Goal: Task Accomplishment & Management: Manage account settings

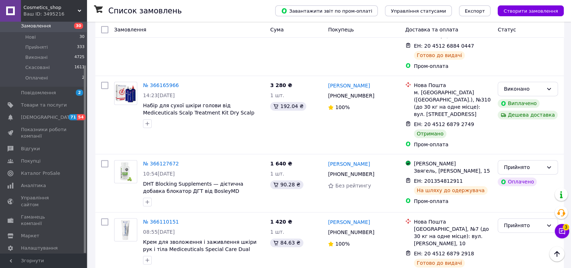
scroll to position [1248, 0]
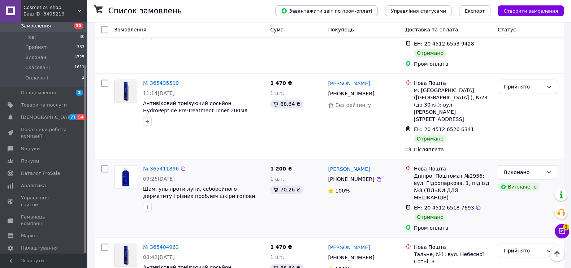
scroll to position [1247, 0]
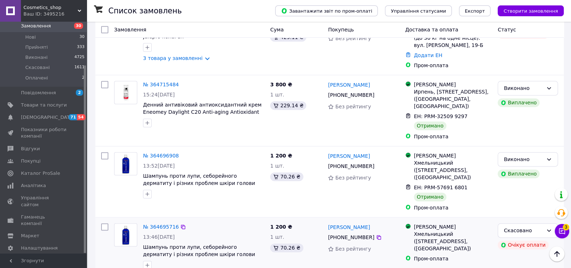
scroll to position [1215, 0]
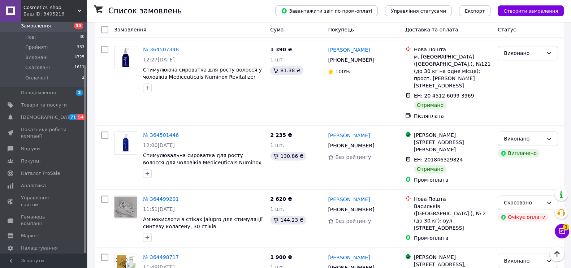
scroll to position [1182, 0]
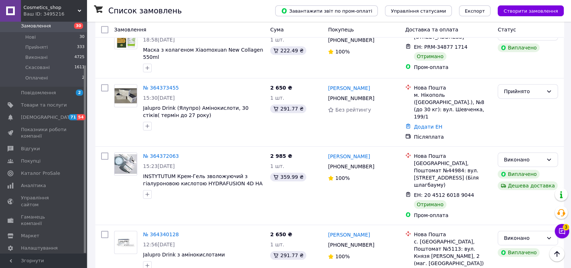
scroll to position [406, 0]
drag, startPoint x: 383, startPoint y: 73, endPoint x: 353, endPoint y: 74, distance: 30.0
click at [353, 84] on div "[PERSON_NAME]" at bounding box center [363, 88] width 73 height 9
copy link "[PERSON_NAME]"
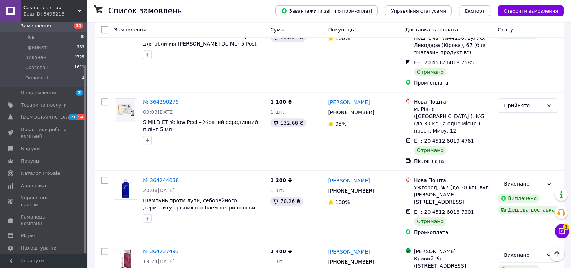
scroll to position [1210, 0]
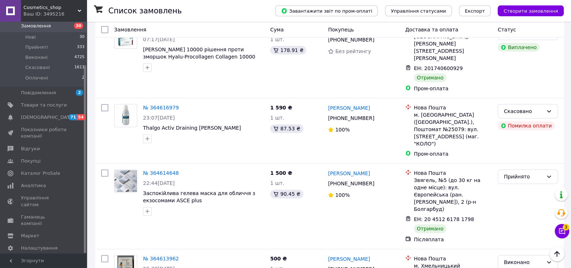
scroll to position [369, 0]
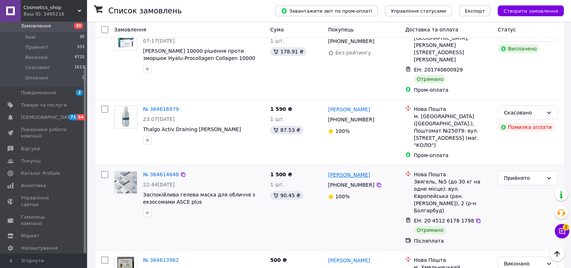
drag, startPoint x: 371, startPoint y: 119, endPoint x: 347, endPoint y: 120, distance: 24.2
click at [347, 170] on div "[PERSON_NAME]" at bounding box center [363, 174] width 73 height 9
copy link "[PERSON_NAME]"
click at [550, 175] on icon at bounding box center [549, 178] width 6 height 6
click at [524, 138] on li "Виконано" at bounding box center [528, 137] width 60 height 13
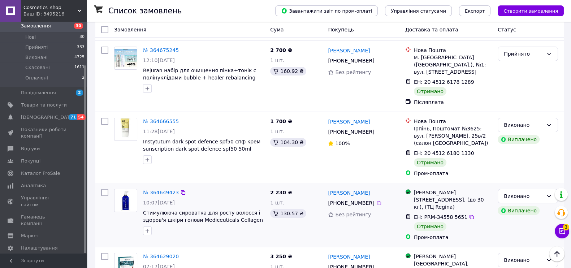
scroll to position [98, 0]
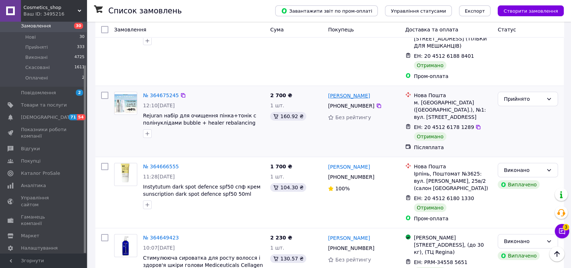
drag, startPoint x: 379, startPoint y: 75, endPoint x: 347, endPoint y: 77, distance: 32.6
click at [347, 91] on div "[PERSON_NAME]" at bounding box center [363, 95] width 73 height 9
copy link "[PERSON_NAME]"
click at [547, 98] on icon at bounding box center [549, 99] width 4 height 2
click at [529, 94] on li "Виконано" at bounding box center [528, 94] width 60 height 13
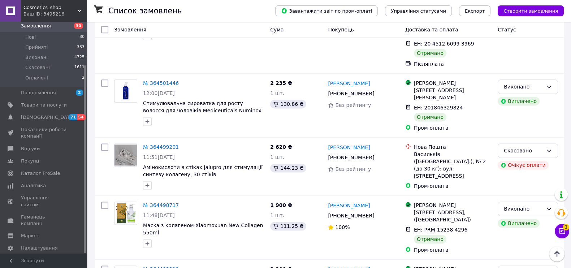
scroll to position [1182, 0]
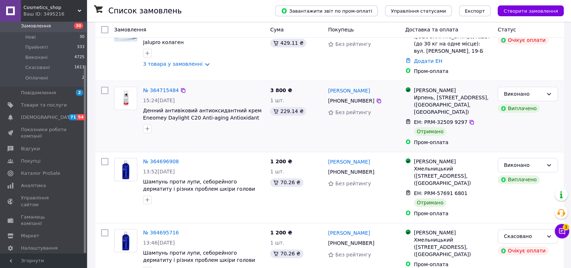
scroll to position [1215, 0]
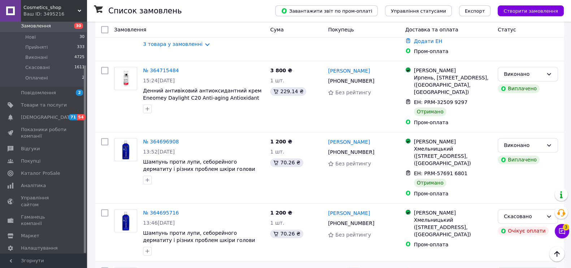
drag, startPoint x: 361, startPoint y: 169, endPoint x: 345, endPoint y: 171, distance: 16.5
click at [345, 267] on div "[PERSON_NAME]" at bounding box center [363, 271] width 73 height 9
copy link "[PERSON_NAME]"
click at [521, 189] on li "Виконано" at bounding box center [528, 188] width 60 height 13
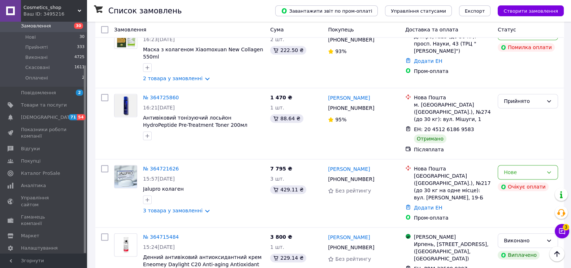
scroll to position [1035, 0]
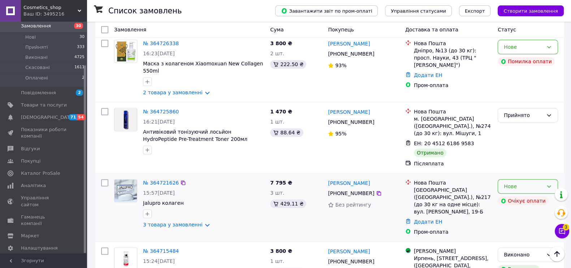
click at [550, 184] on icon at bounding box center [549, 187] width 6 height 6
click at [524, 139] on li "Скасовано" at bounding box center [528, 140] width 60 height 13
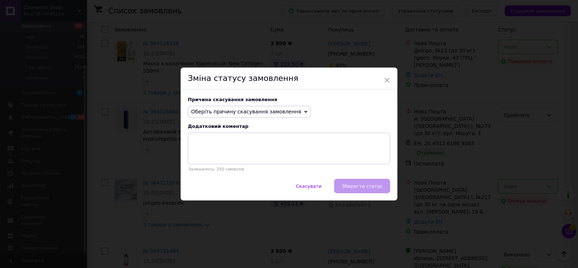
click at [304, 112] on icon at bounding box center [305, 112] width 3 height 2
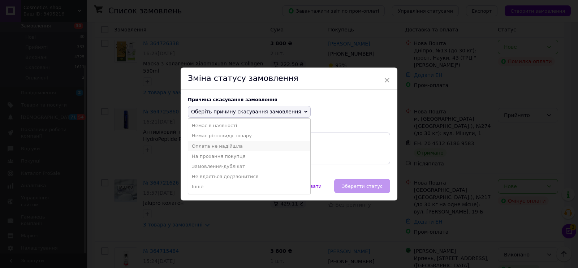
click at [239, 143] on li "Оплата не надійшла" at bounding box center [249, 146] width 122 height 10
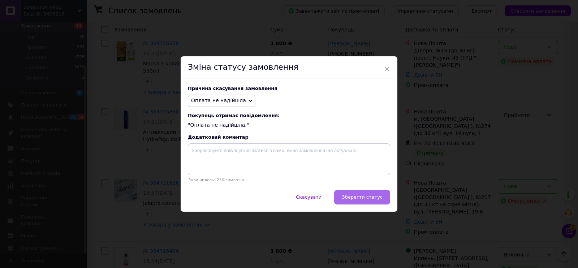
click at [362, 198] on span "Зберегти статус" at bounding box center [362, 196] width 41 height 5
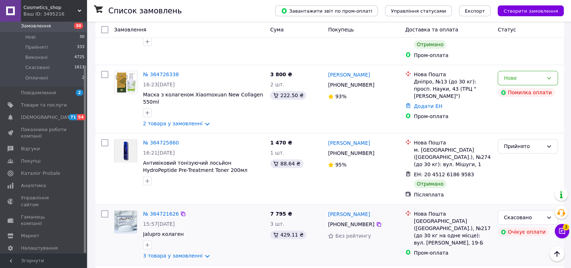
scroll to position [990, 0]
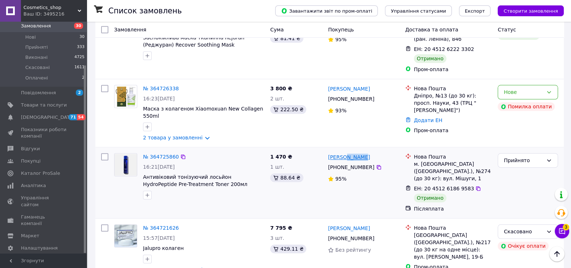
drag, startPoint x: 367, startPoint y: 78, endPoint x: 345, endPoint y: 78, distance: 21.7
click at [345, 152] on div "[PERSON_NAME]" at bounding box center [363, 156] width 73 height 9
click at [368, 152] on div "[PERSON_NAME]" at bounding box center [363, 156] width 73 height 9
click at [551, 158] on icon at bounding box center [549, 161] width 6 height 6
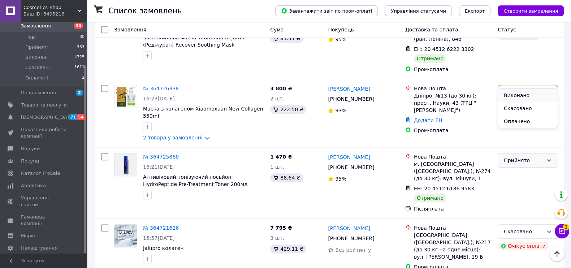
click at [523, 95] on li "Виконано" at bounding box center [528, 95] width 60 height 13
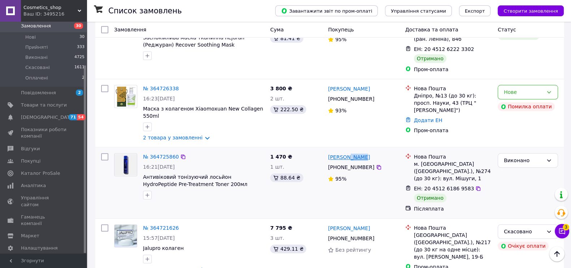
drag, startPoint x: 363, startPoint y: 78, endPoint x: 347, endPoint y: 78, distance: 16.6
click at [347, 152] on div "[PERSON_NAME]" at bounding box center [363, 156] width 73 height 9
copy link "[PERSON_NAME]"
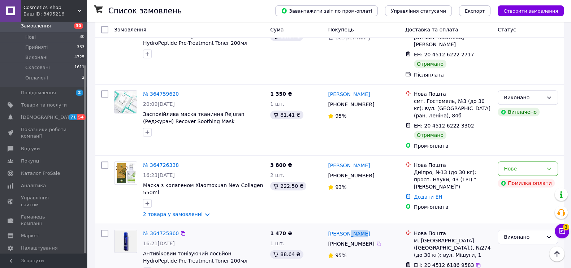
scroll to position [899, 0]
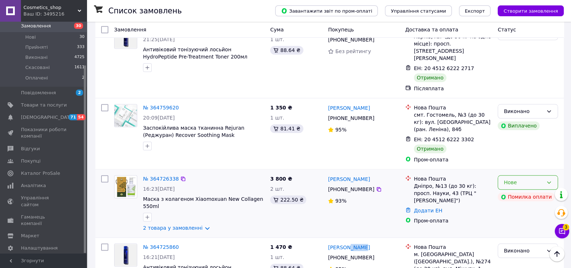
click at [551, 180] on icon at bounding box center [549, 183] width 6 height 6
click at [518, 148] on li "Скасовано" at bounding box center [528, 149] width 60 height 13
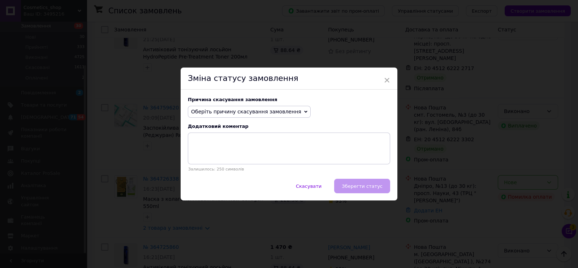
click at [304, 112] on icon at bounding box center [305, 112] width 3 height 2
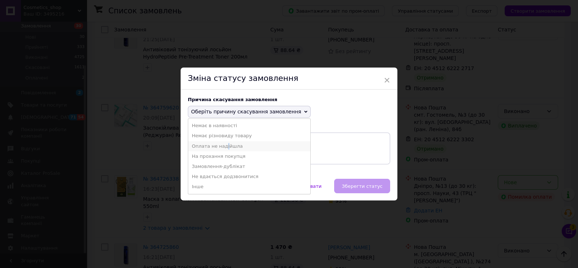
click at [222, 145] on li "Оплата не надійшла" at bounding box center [249, 146] width 122 height 10
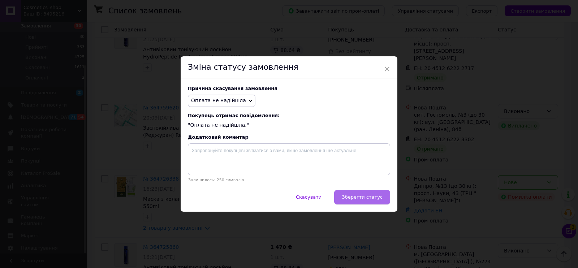
click at [357, 198] on span "Зберегти статус" at bounding box center [362, 196] width 41 height 5
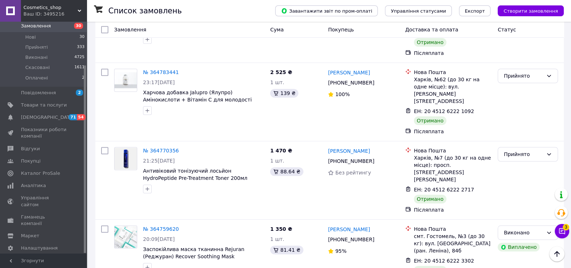
scroll to position [764, 0]
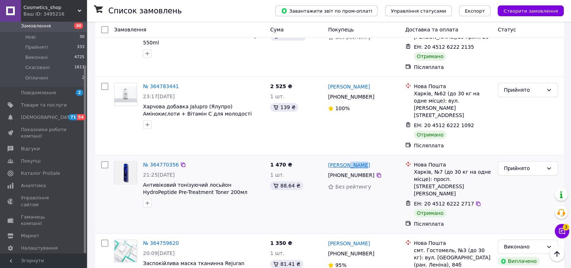
drag, startPoint x: 362, startPoint y: 97, endPoint x: 345, endPoint y: 98, distance: 16.3
click at [345, 160] on div "[PERSON_NAME]" at bounding box center [363, 164] width 73 height 9
copy link "[PERSON_NAME]"
click at [550, 167] on icon at bounding box center [549, 168] width 4 height 2
click at [522, 117] on li "Виконано" at bounding box center [528, 117] width 60 height 13
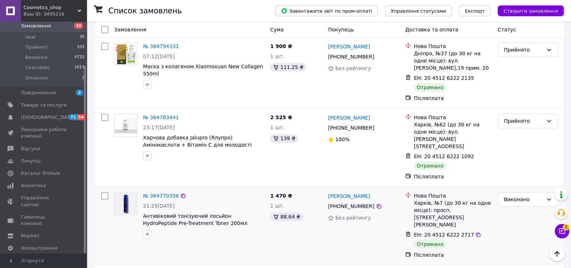
scroll to position [719, 0]
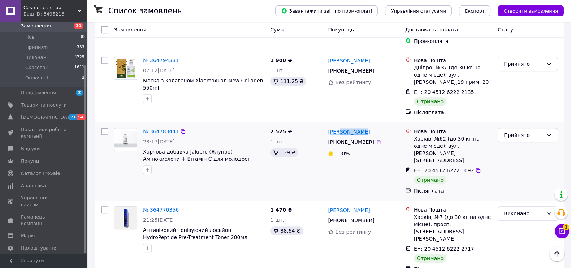
drag, startPoint x: 367, startPoint y: 80, endPoint x: 338, endPoint y: 79, distance: 29.3
click at [338, 127] on div "[PERSON_NAME]" at bounding box center [363, 131] width 73 height 9
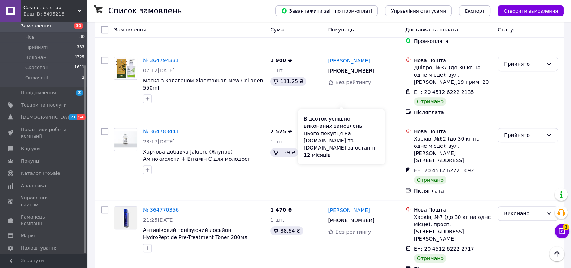
copy link "[PERSON_NAME]"
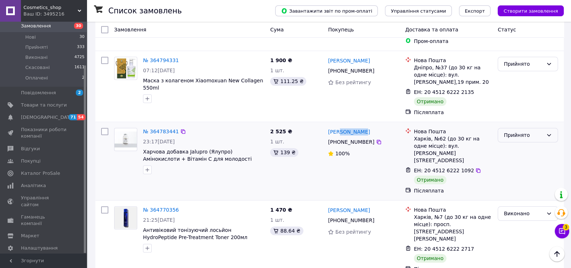
click at [550, 132] on icon at bounding box center [549, 135] width 6 height 6
click at [531, 96] on li "Виконано" at bounding box center [528, 98] width 60 height 13
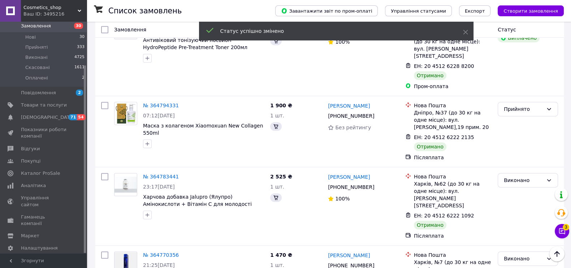
scroll to position [628, 0]
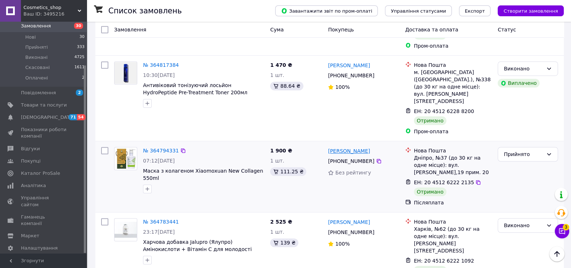
drag, startPoint x: 374, startPoint y: 100, endPoint x: 344, endPoint y: 100, distance: 30.4
click at [344, 146] on div "[PERSON_NAME]" at bounding box center [363, 150] width 73 height 9
copy link "[PERSON_NAME]"
click at [547, 151] on icon at bounding box center [549, 154] width 6 height 6
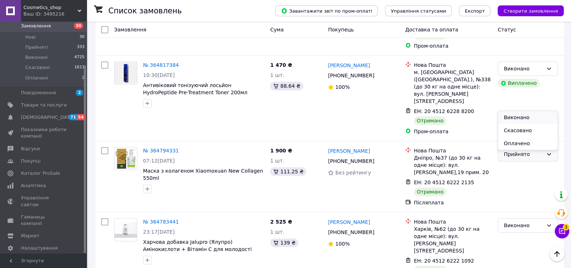
click at [526, 116] on li "Виконано" at bounding box center [528, 117] width 60 height 13
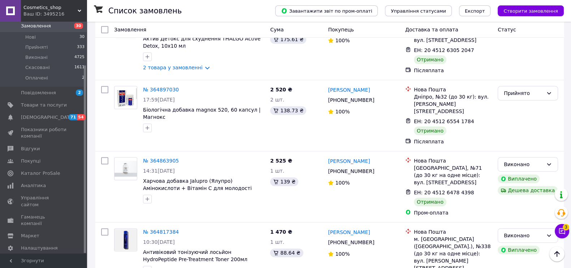
scroll to position [448, 0]
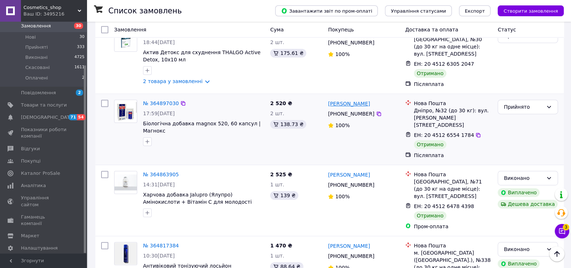
drag, startPoint x: 376, startPoint y: 83, endPoint x: 349, endPoint y: 82, distance: 27.1
click at [349, 99] on div "[PERSON_NAME]" at bounding box center [363, 103] width 73 height 9
copy link "[PERSON_NAME]"
click at [552, 104] on icon at bounding box center [549, 107] width 6 height 6
click at [527, 99] on li "Виконано" at bounding box center [528, 98] width 60 height 13
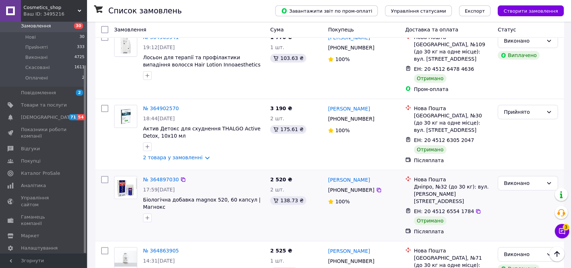
scroll to position [357, 0]
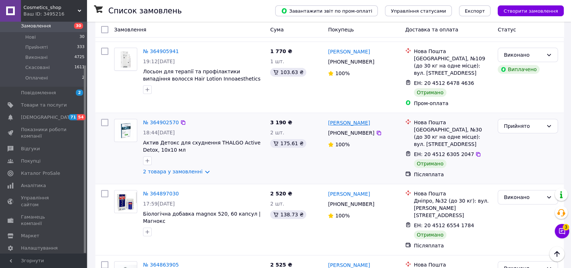
drag, startPoint x: 373, startPoint y: 101, endPoint x: 344, endPoint y: 103, distance: 29.7
click at [344, 118] on div "[PERSON_NAME]" at bounding box center [363, 122] width 73 height 9
copy link "[PERSON_NAME]"
click at [551, 125] on icon at bounding box center [549, 126] width 4 height 2
click at [522, 118] on li "Виконано" at bounding box center [528, 120] width 60 height 13
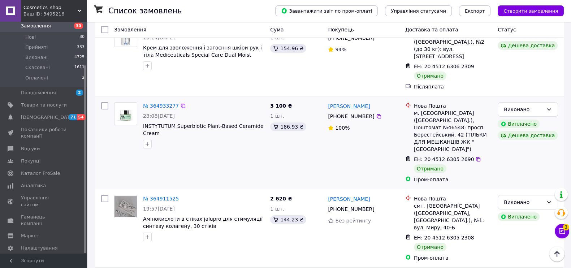
scroll to position [86, 0]
